Goal: Task Accomplishment & Management: Manage account settings

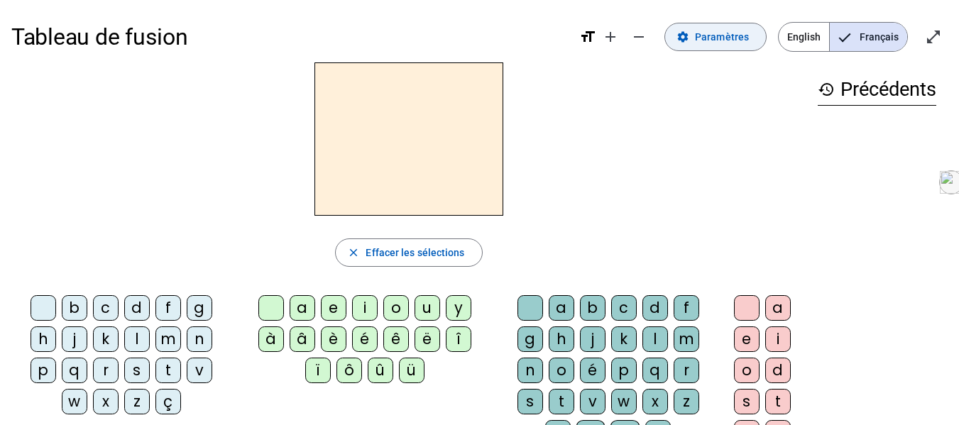
click at [717, 33] on span "Paramètres" at bounding box center [722, 36] width 54 height 17
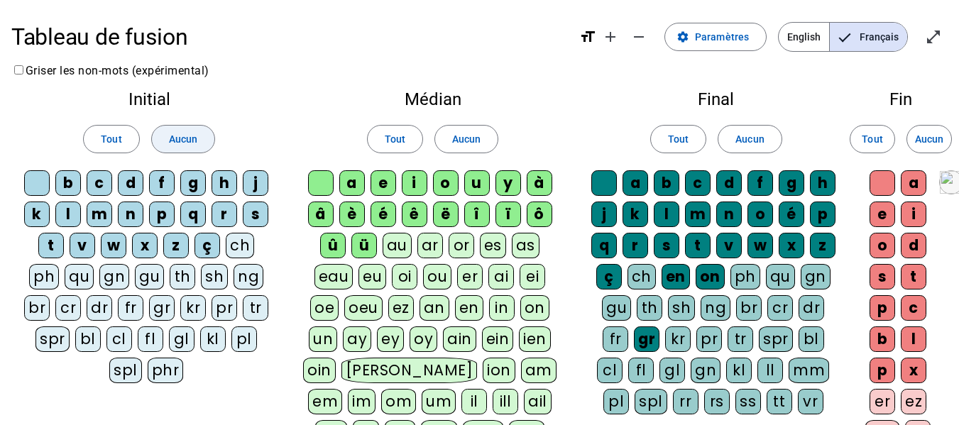
click at [201, 143] on span at bounding box center [183, 139] width 62 height 34
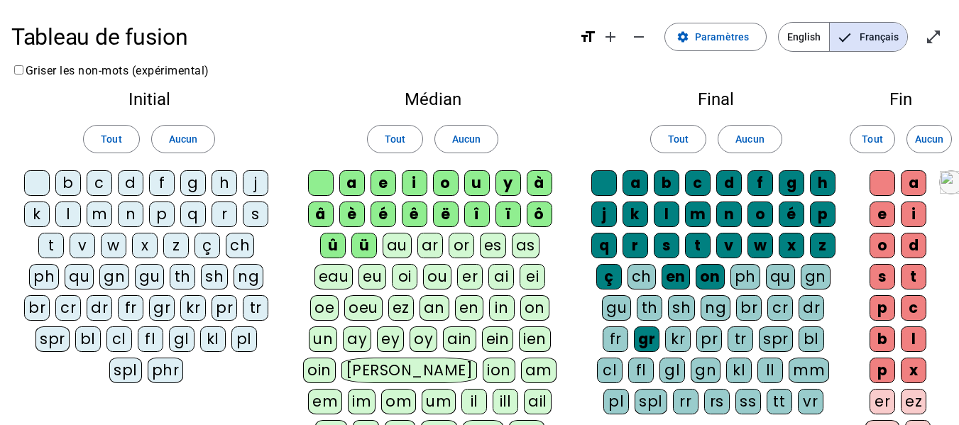
click at [165, 190] on div "f" at bounding box center [162, 183] width 26 height 26
click at [105, 217] on div "m" at bounding box center [100, 215] width 26 height 26
click at [85, 246] on div "v" at bounding box center [83, 246] width 26 height 26
click at [258, 212] on div "s" at bounding box center [256, 215] width 26 height 26
click at [61, 242] on div "t" at bounding box center [51, 246] width 26 height 26
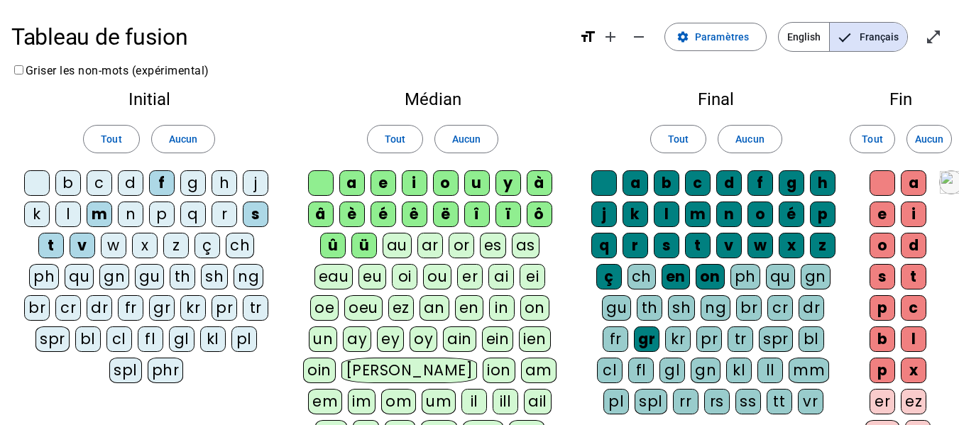
click at [413, 184] on div "i" at bounding box center [415, 183] width 26 height 26
click at [474, 142] on span "Aucun" at bounding box center [466, 139] width 28 height 17
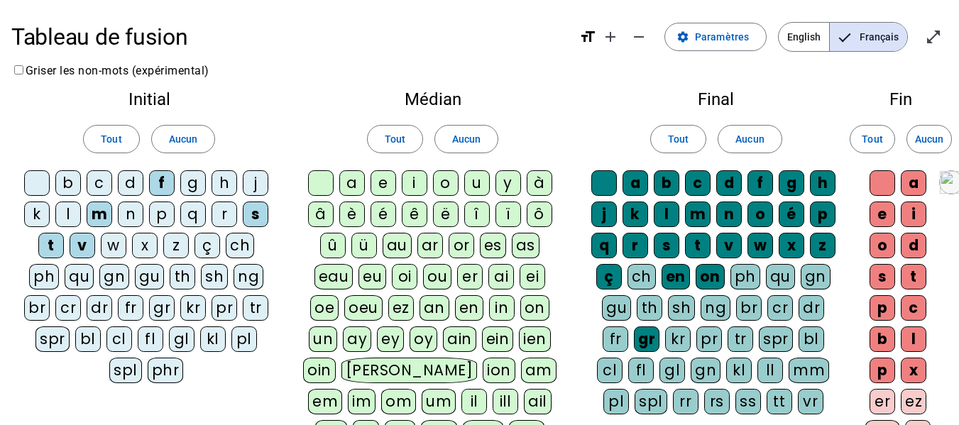
click at [413, 186] on div "i" at bounding box center [415, 183] width 26 height 26
click at [359, 185] on div "a" at bounding box center [352, 183] width 26 height 26
click at [763, 133] on span "Aucun" at bounding box center [750, 139] width 28 height 17
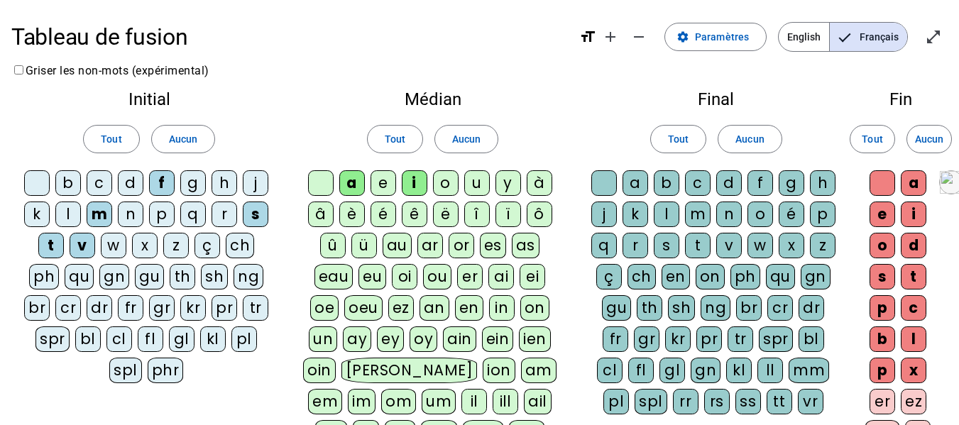
click at [673, 211] on div "l" at bounding box center [667, 215] width 26 height 26
click at [702, 182] on div "c" at bounding box center [698, 183] width 26 height 26
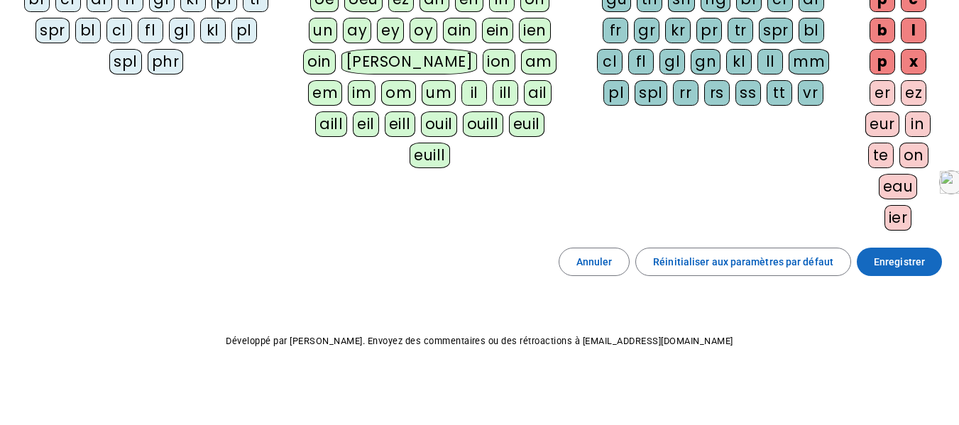
click at [892, 259] on span "Enregistrer" at bounding box center [899, 261] width 51 height 17
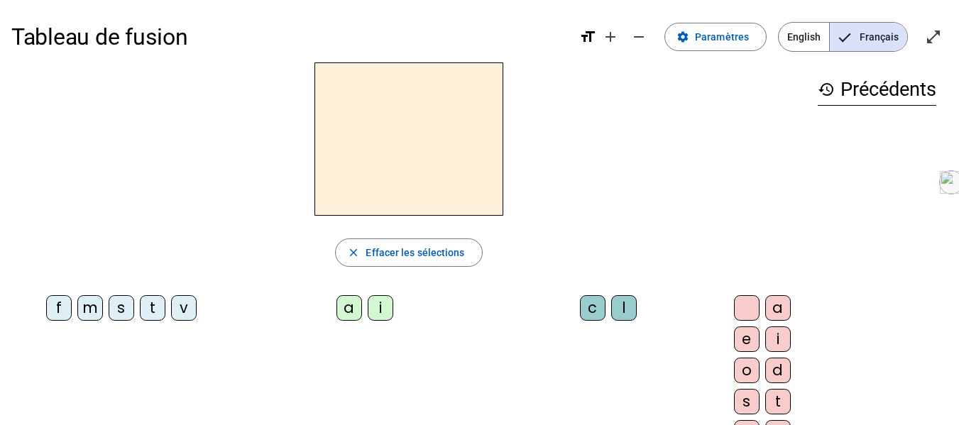
click at [46, 307] on div "f" at bounding box center [59, 308] width 26 height 26
click at [368, 302] on div "i" at bounding box center [381, 308] width 26 height 26
click at [611, 302] on div "l" at bounding box center [624, 308] width 26 height 26
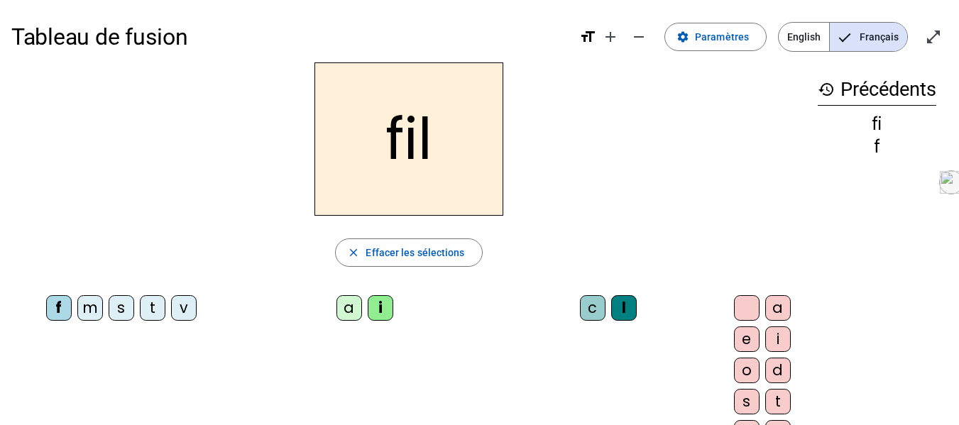
click at [77, 311] on div "m" at bounding box center [90, 308] width 26 height 26
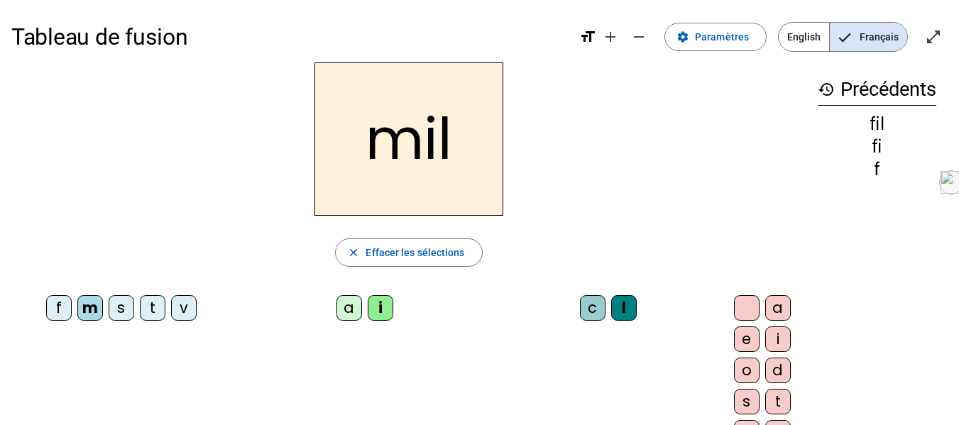
click at [337, 308] on div "a" at bounding box center [350, 308] width 26 height 26
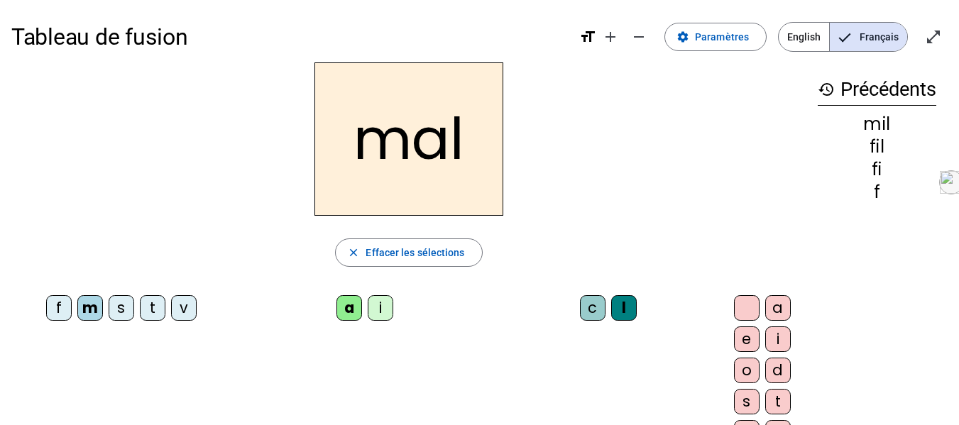
click at [171, 309] on div "v" at bounding box center [184, 308] width 26 height 26
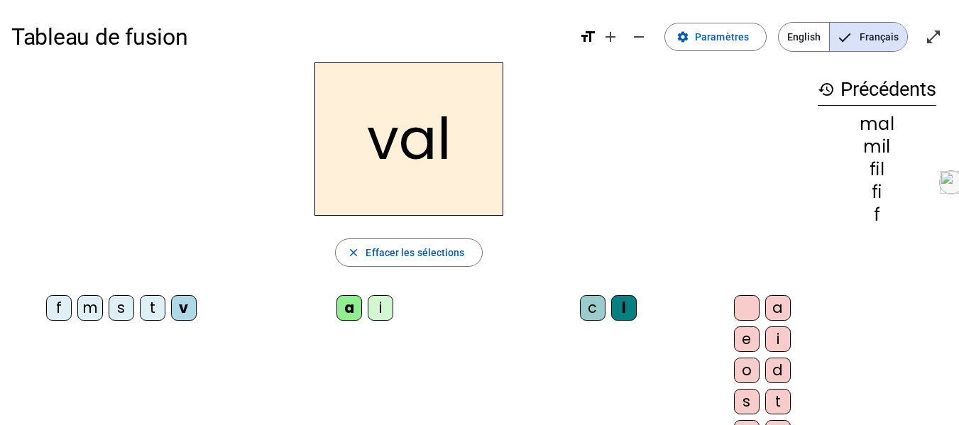
click at [734, 301] on div at bounding box center [747, 308] width 26 height 26
click at [733, 40] on span "Paramètres" at bounding box center [722, 36] width 54 height 17
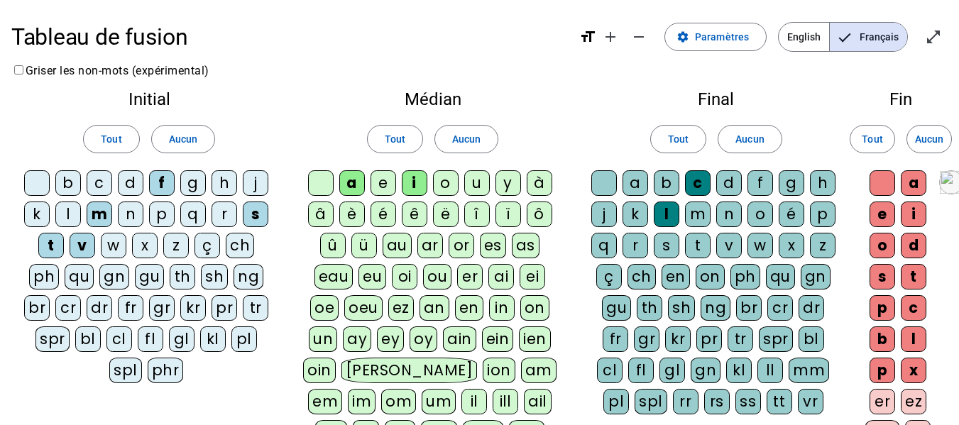
click at [604, 180] on div at bounding box center [604, 183] width 26 height 26
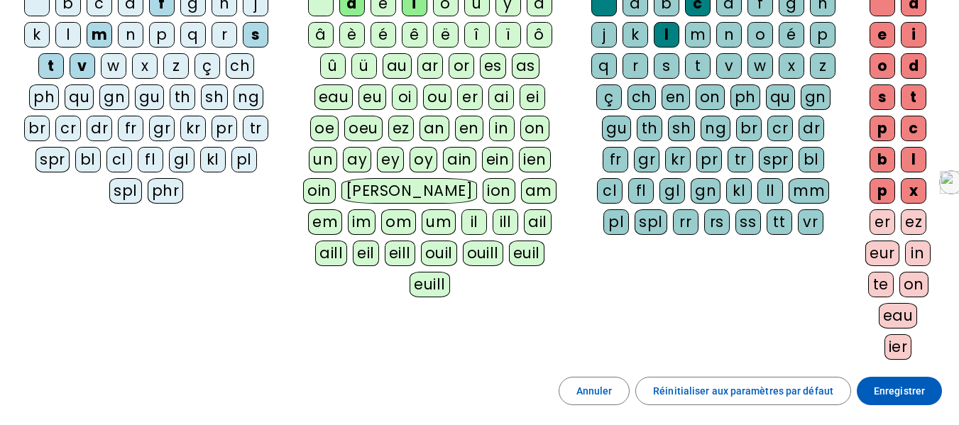
scroll to position [196, 0]
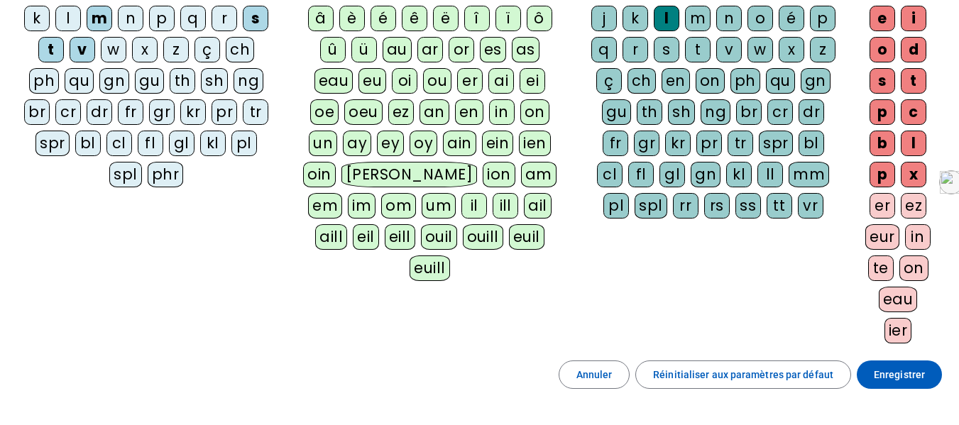
click at [886, 369] on span "Enregistrer" at bounding box center [899, 374] width 51 height 17
